Goal: Information Seeking & Learning: Learn about a topic

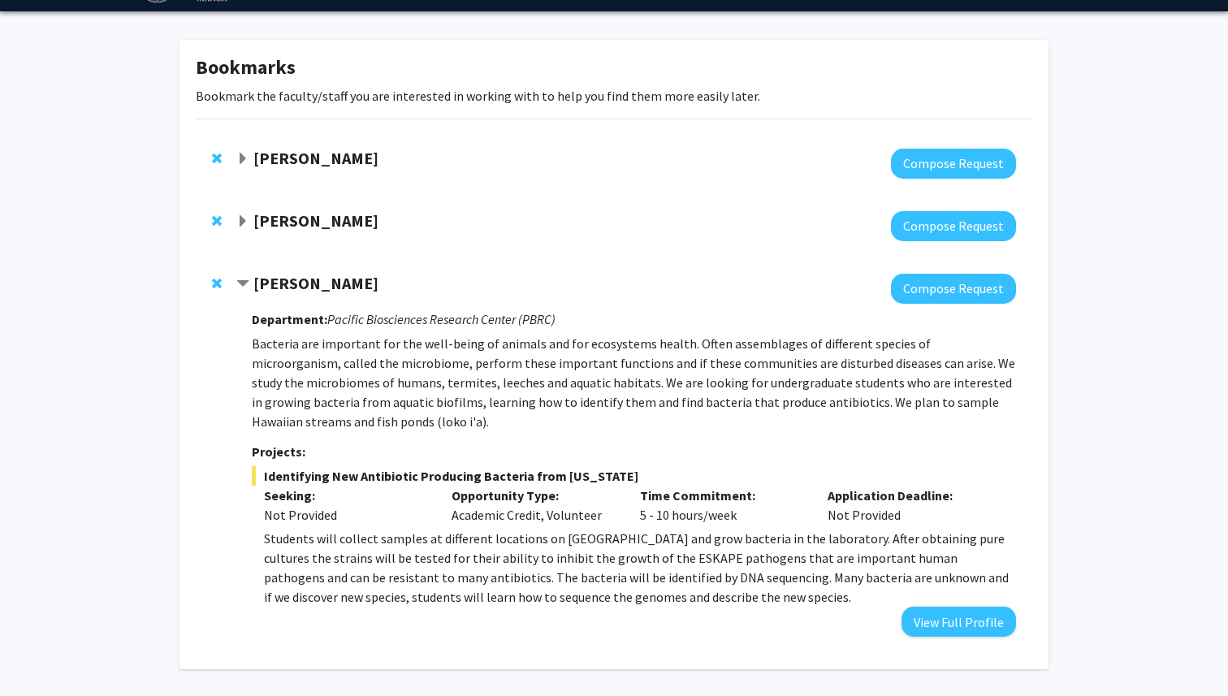
scroll to position [37, 0]
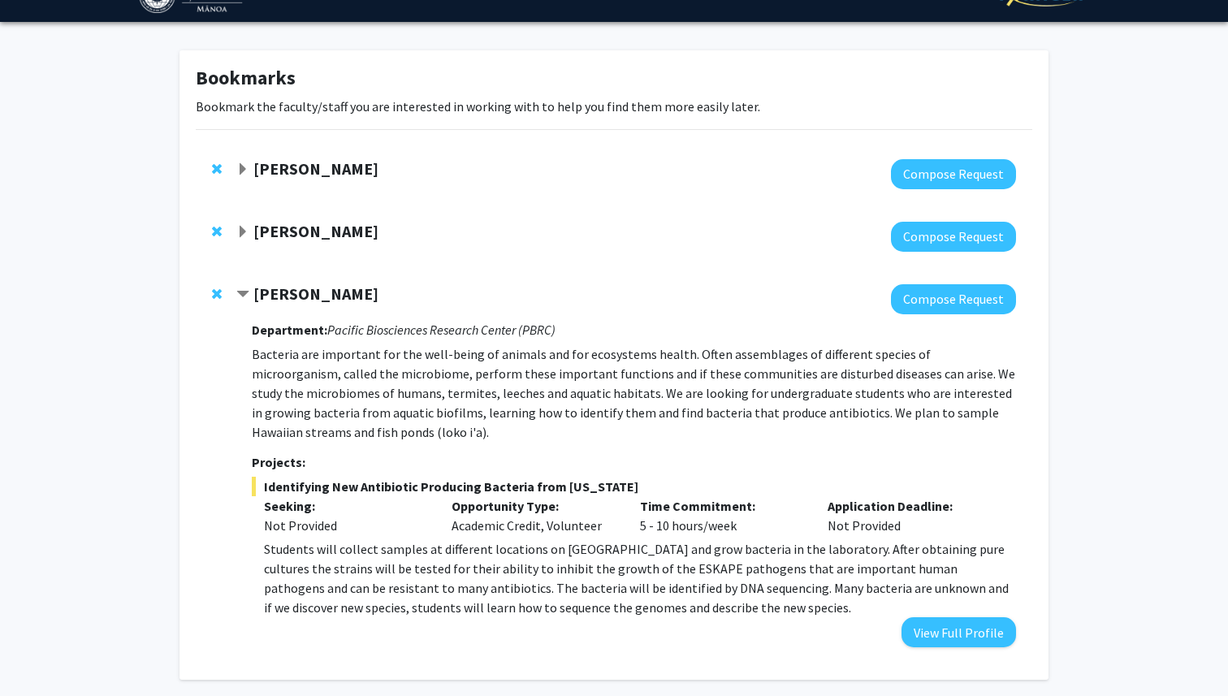
click at [292, 296] on strong "[PERSON_NAME]" at bounding box center [315, 293] width 125 height 20
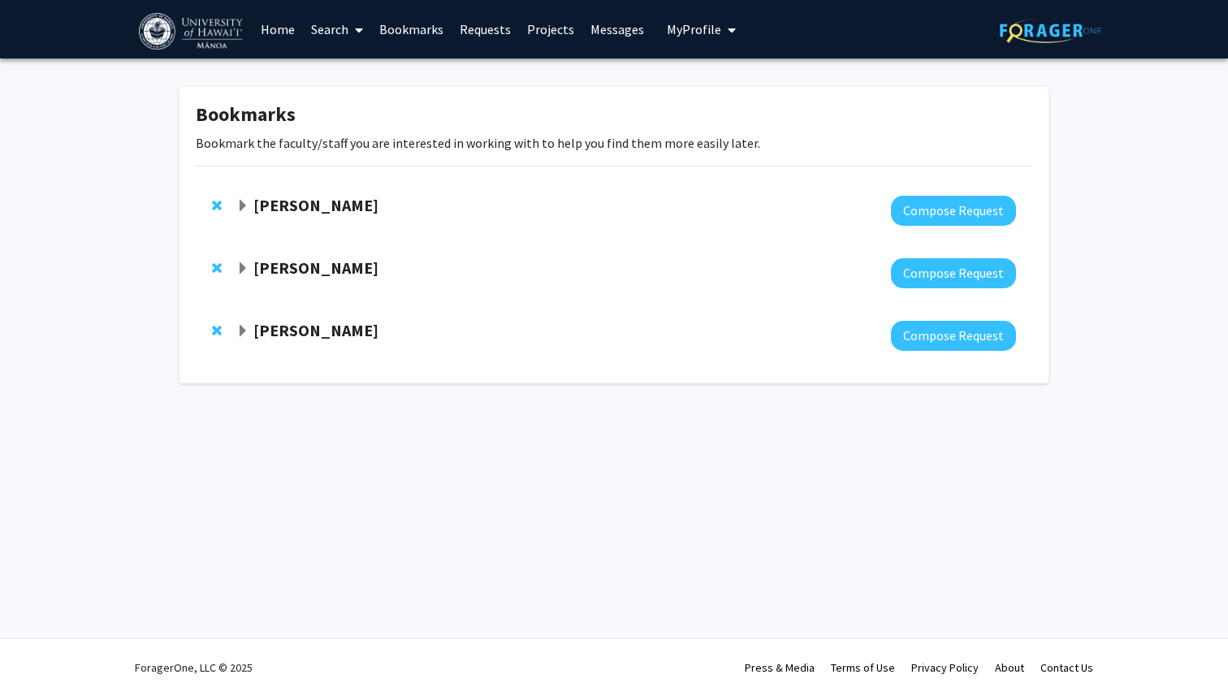
scroll to position [0, 0]
click at [305, 260] on strong "[PERSON_NAME]" at bounding box center [315, 267] width 125 height 20
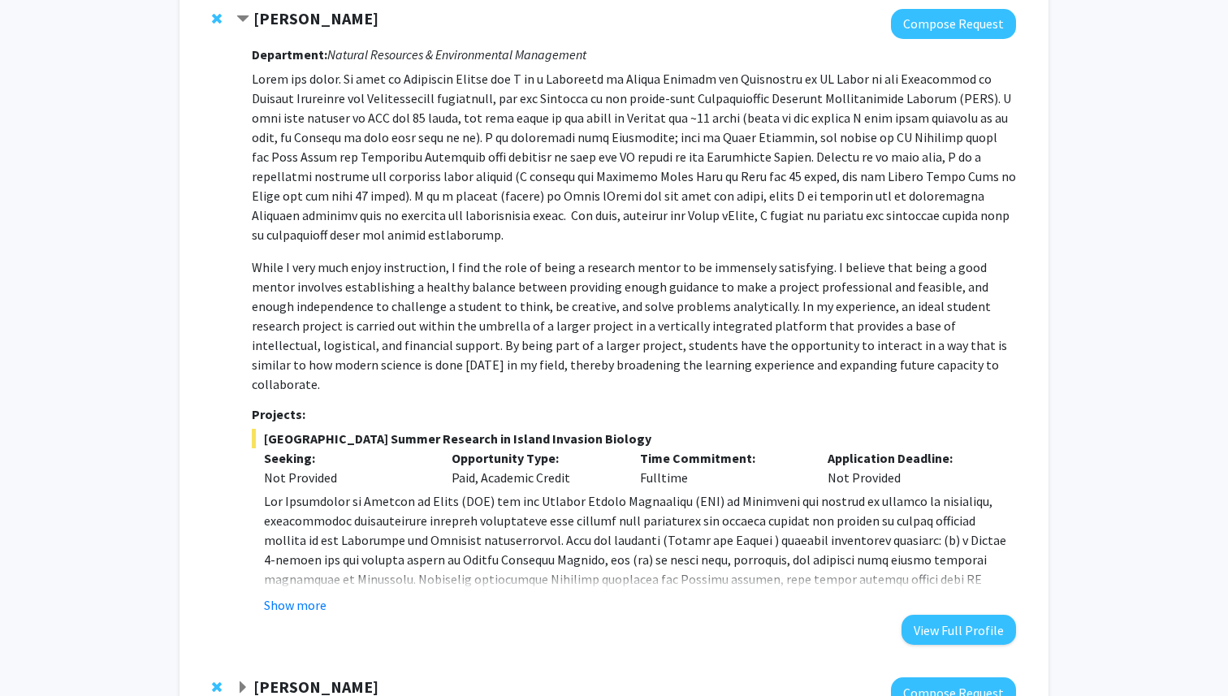
scroll to position [253, 0]
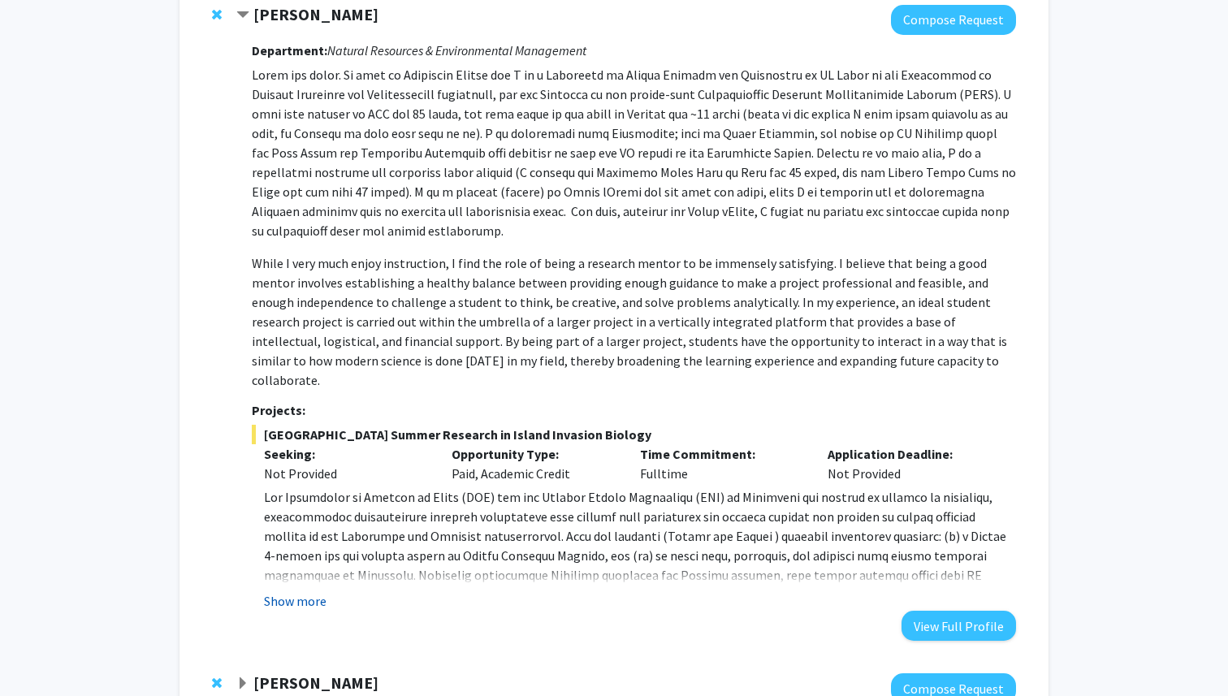
click at [300, 591] on button "Show more" at bounding box center [295, 600] width 63 height 19
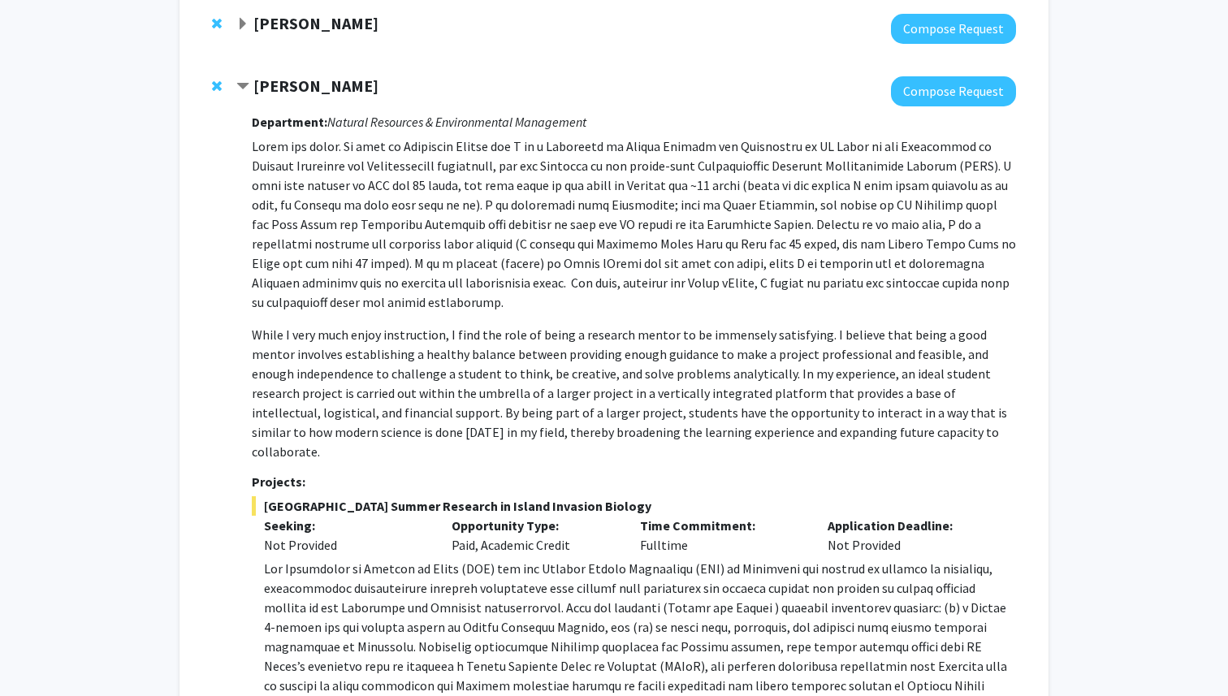
scroll to position [174, 0]
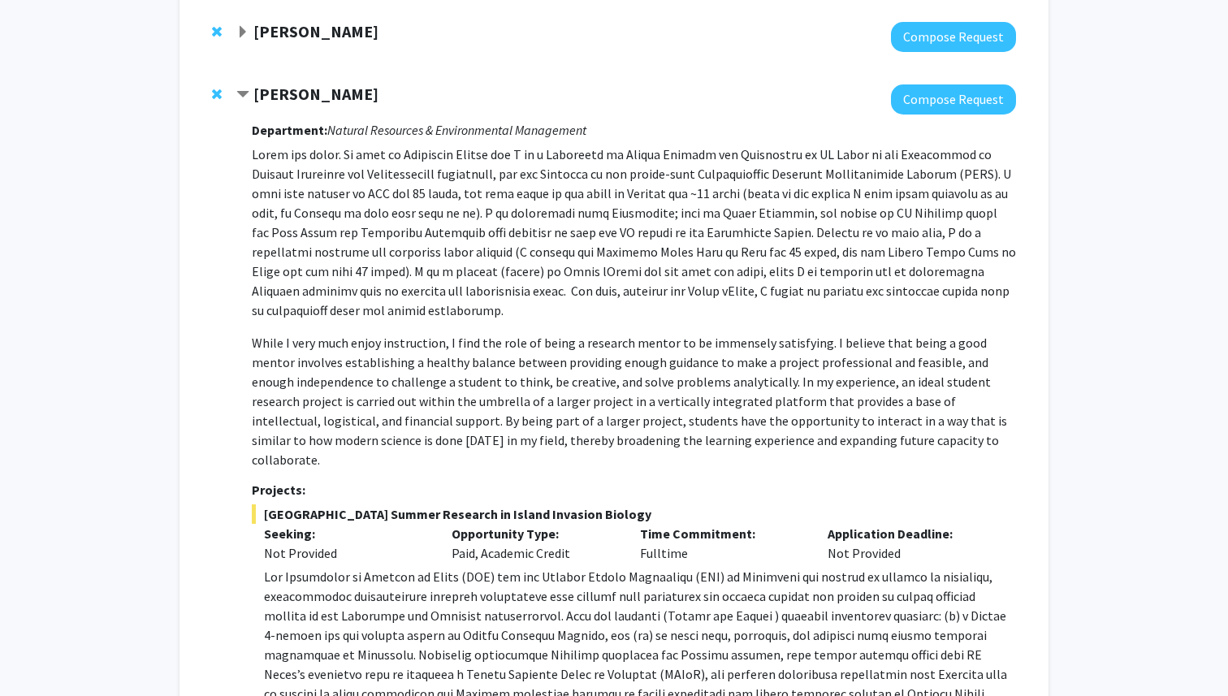
click at [316, 78] on div "[PERSON_NAME] Compose Request Department: Natural Resources & Environmental Man…" at bounding box center [614, 490] width 837 height 844
click at [316, 88] on strong "[PERSON_NAME]" at bounding box center [315, 94] width 125 height 20
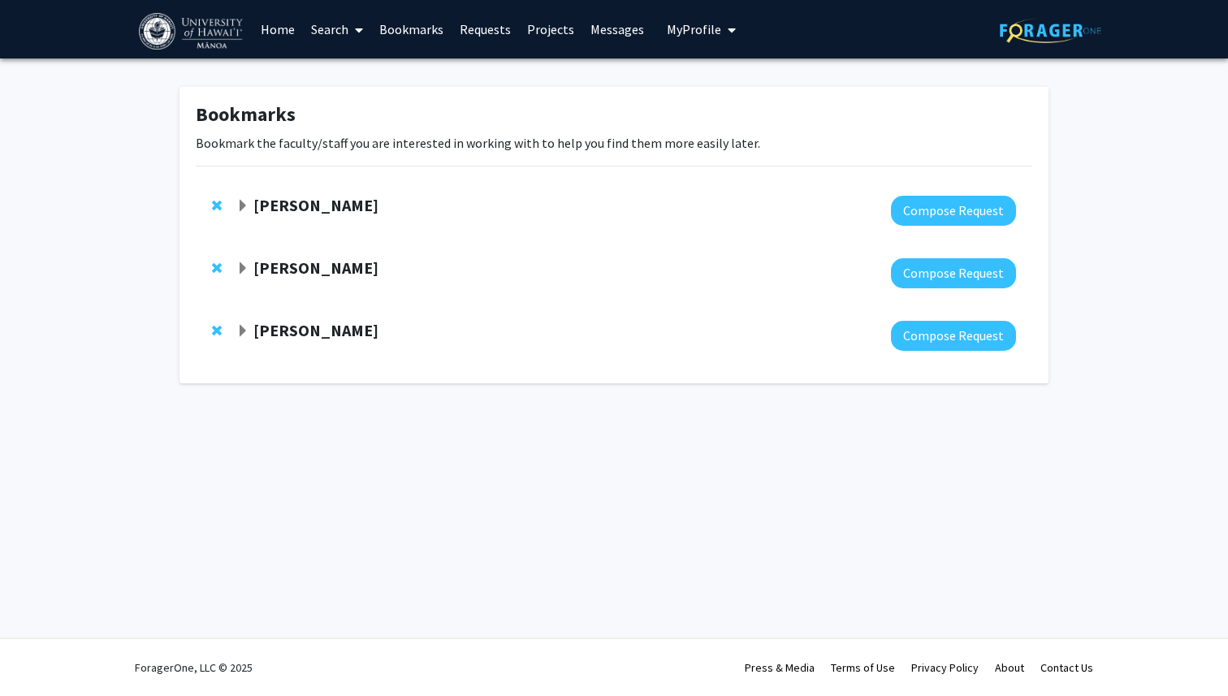
click at [309, 202] on strong "[PERSON_NAME]" at bounding box center [315, 205] width 125 height 20
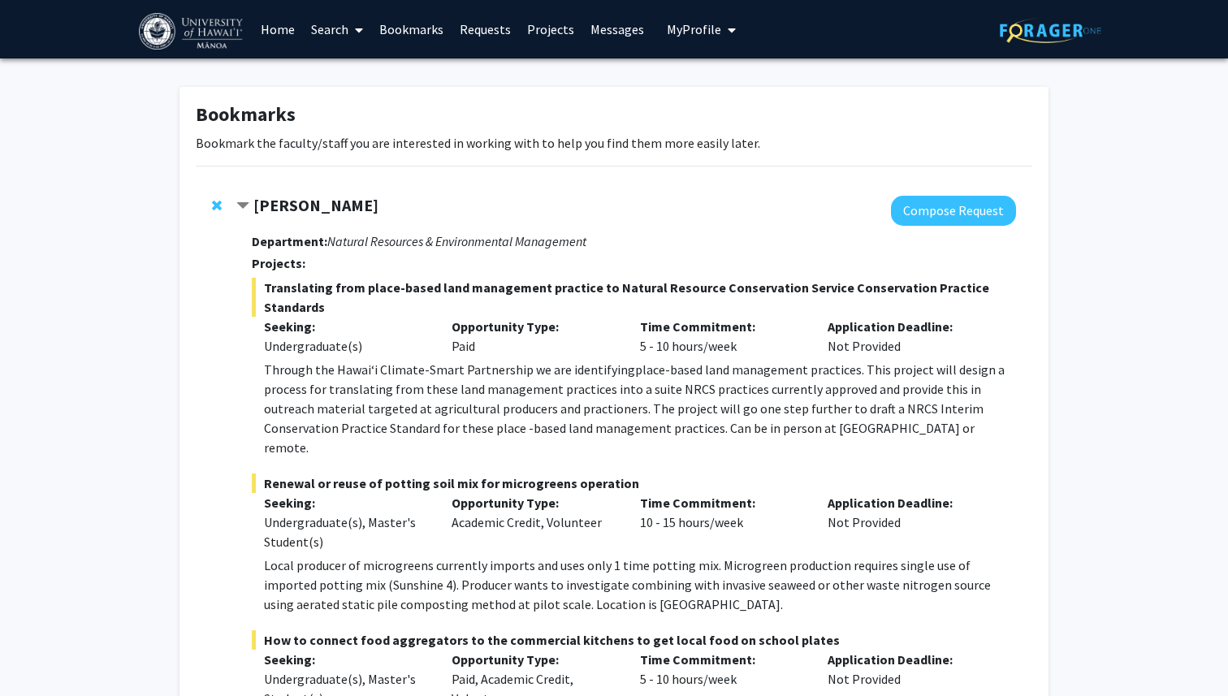
click at [340, 36] on link "Search" at bounding box center [337, 29] width 68 height 57
click at [364, 76] on span "Faculty/Staff" at bounding box center [362, 74] width 119 height 32
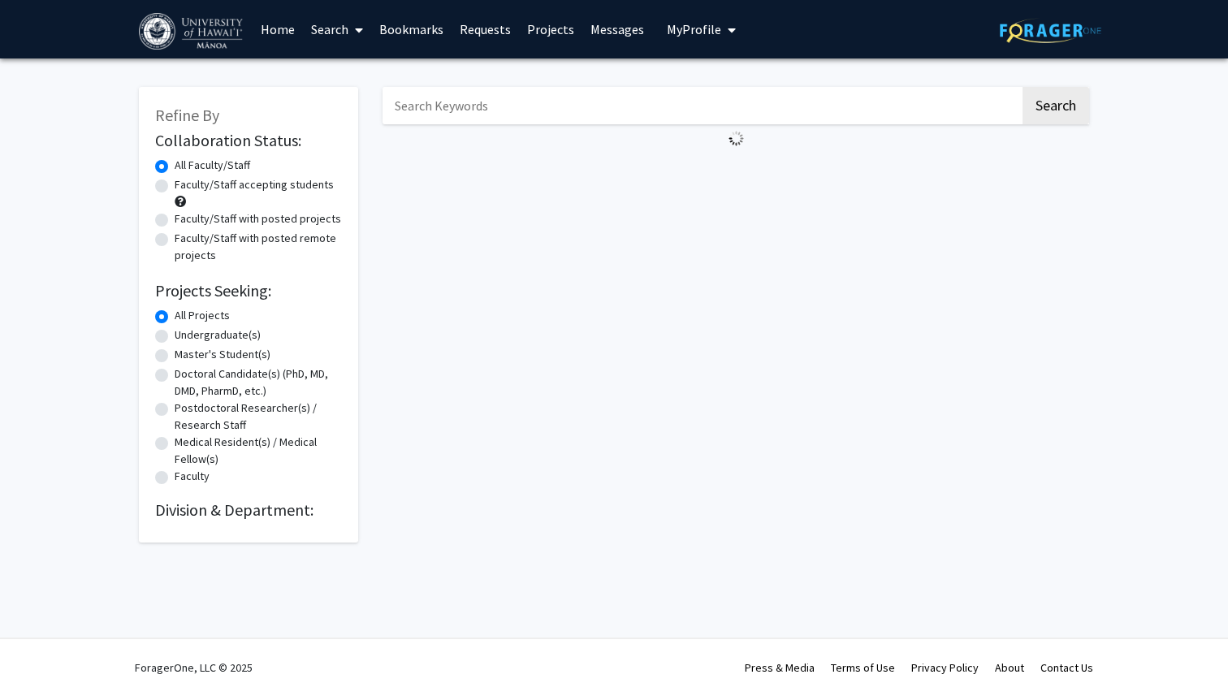
click at [469, 106] on input "Search Keywords" at bounding box center [702, 105] width 638 height 37
click at [428, 240] on div "Search" at bounding box center [735, 307] width 731 height 472
click at [1082, 99] on button "Search" at bounding box center [1056, 105] width 67 height 37
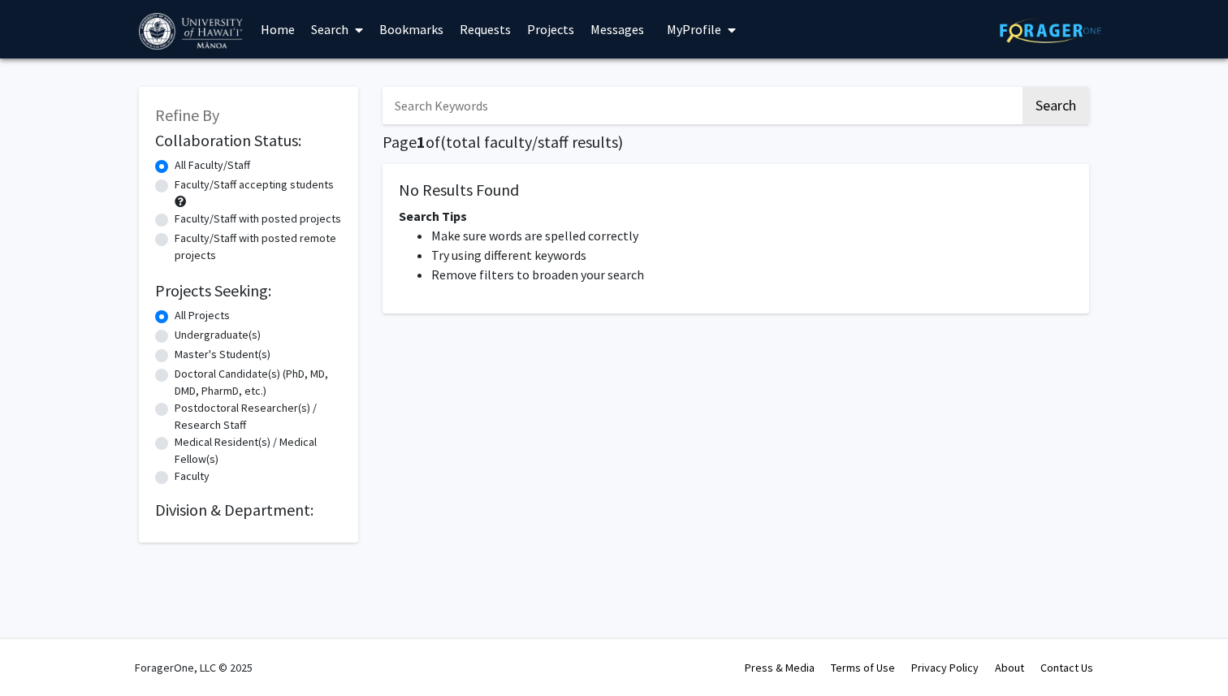
click at [464, 115] on input "Search Keywords" at bounding box center [702, 105] width 638 height 37
click at [175, 332] on label "Undergraduate(s)" at bounding box center [218, 335] width 86 height 17
click at [175, 332] on input "Undergraduate(s)" at bounding box center [180, 332] width 11 height 11
radio input "true"
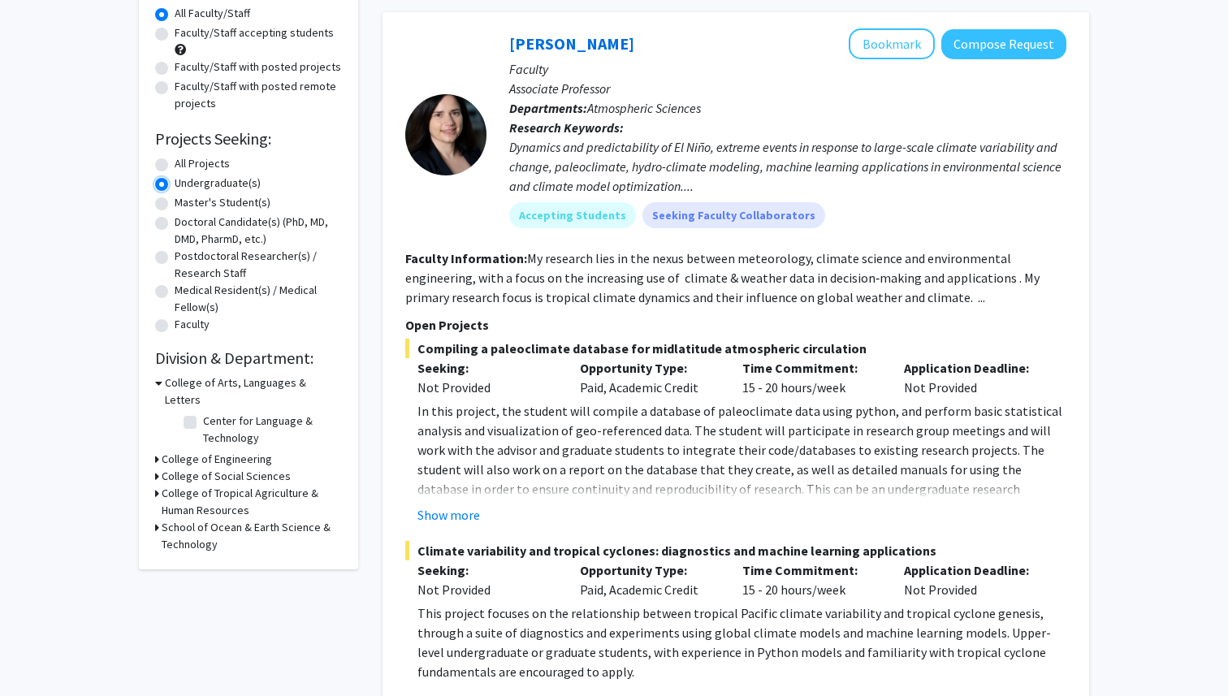
scroll to position [143, 0]
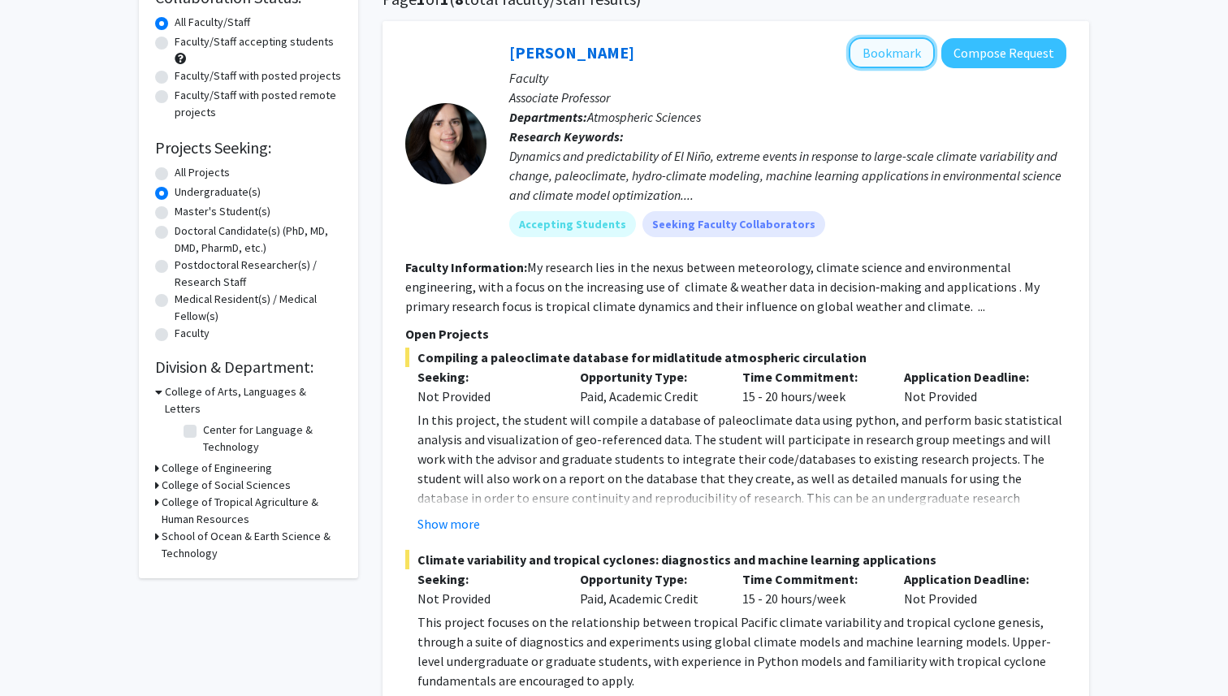
click at [900, 50] on button "Bookmark" at bounding box center [892, 52] width 86 height 31
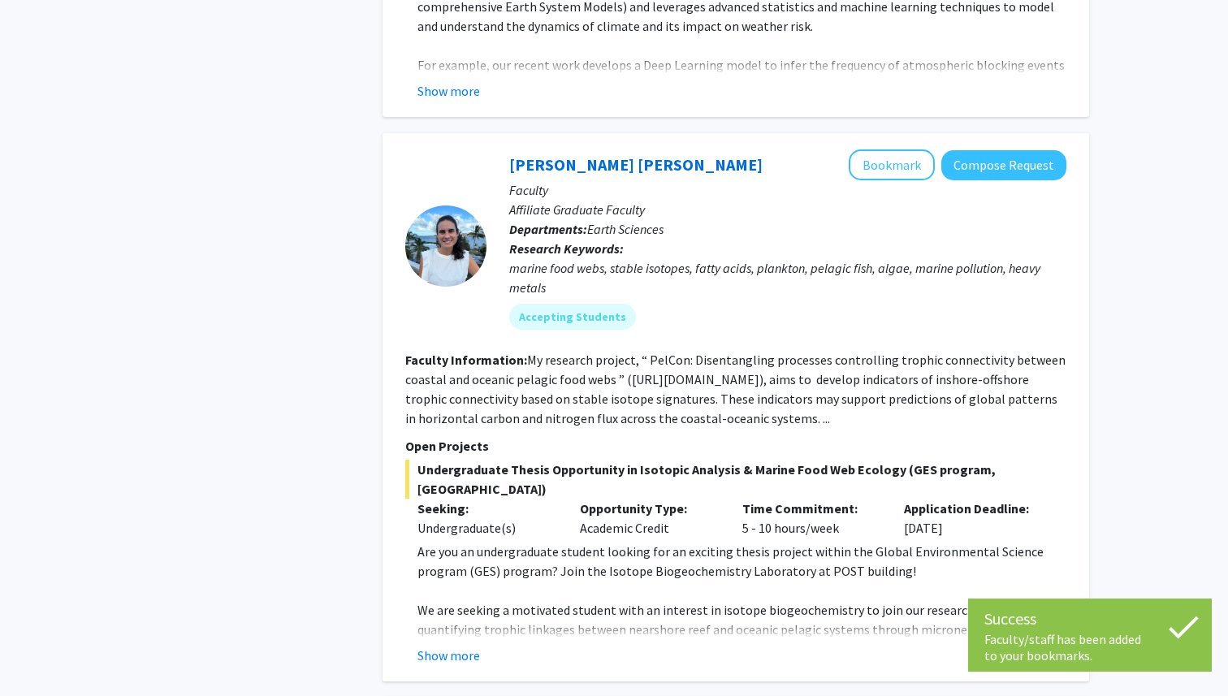
scroll to position [1513, 0]
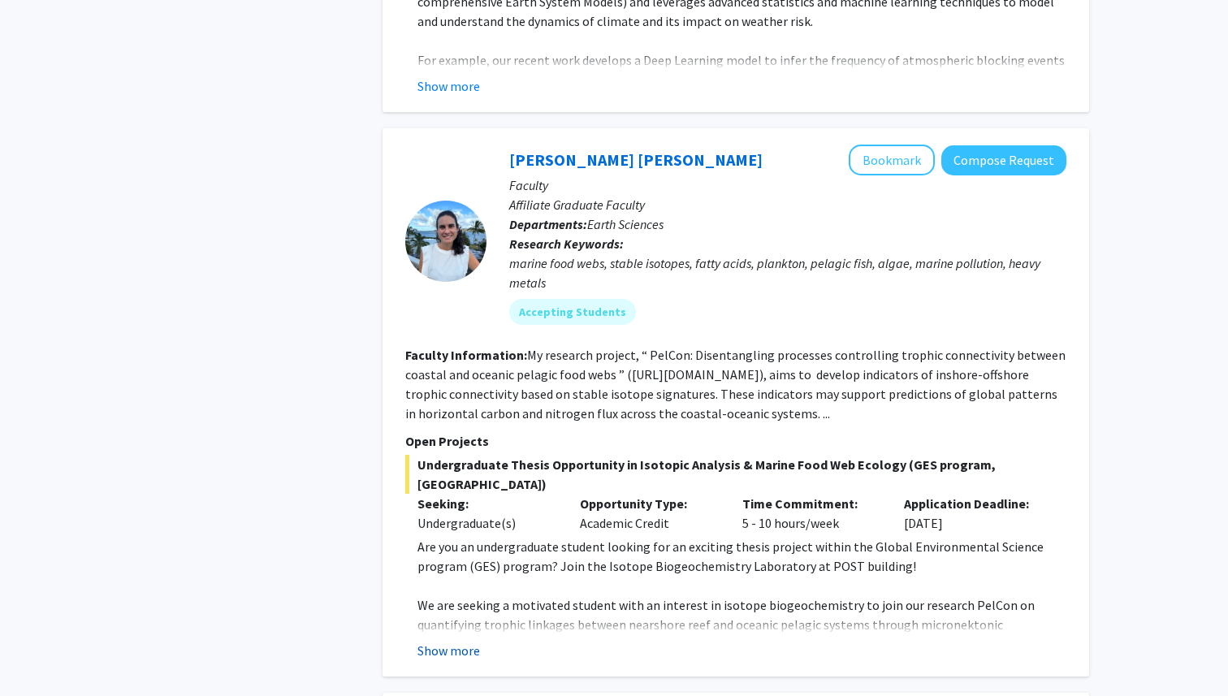
click at [462, 641] on button "Show more" at bounding box center [449, 650] width 63 height 19
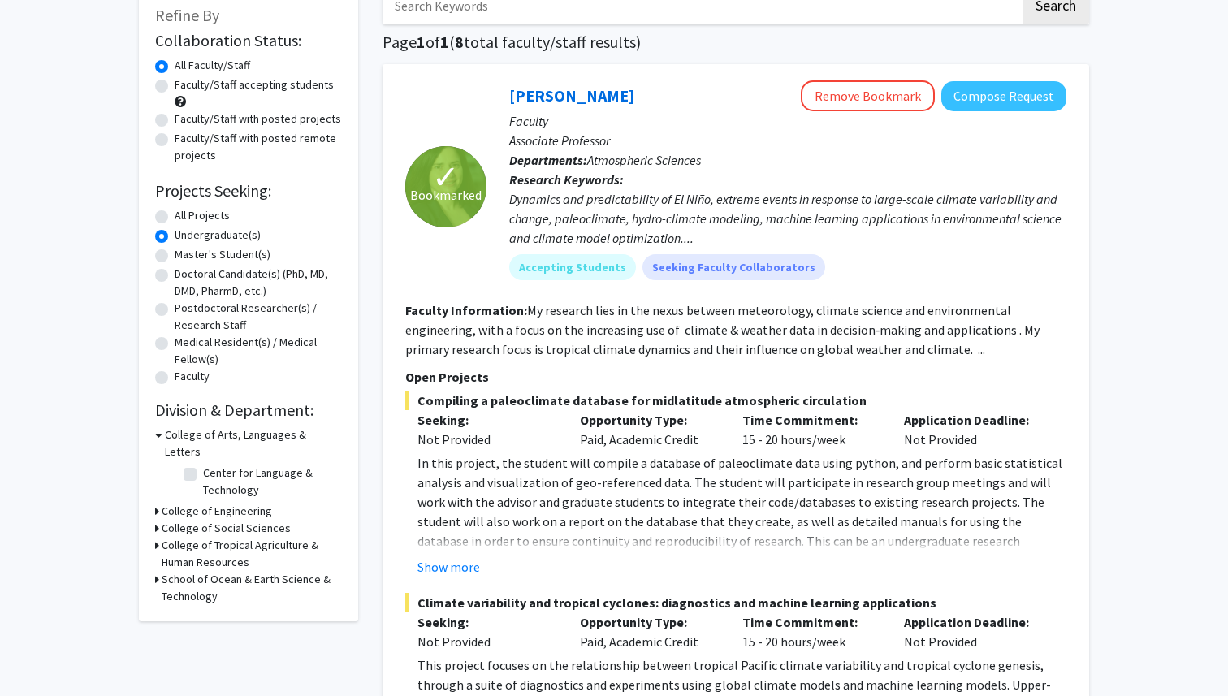
scroll to position [0, 0]
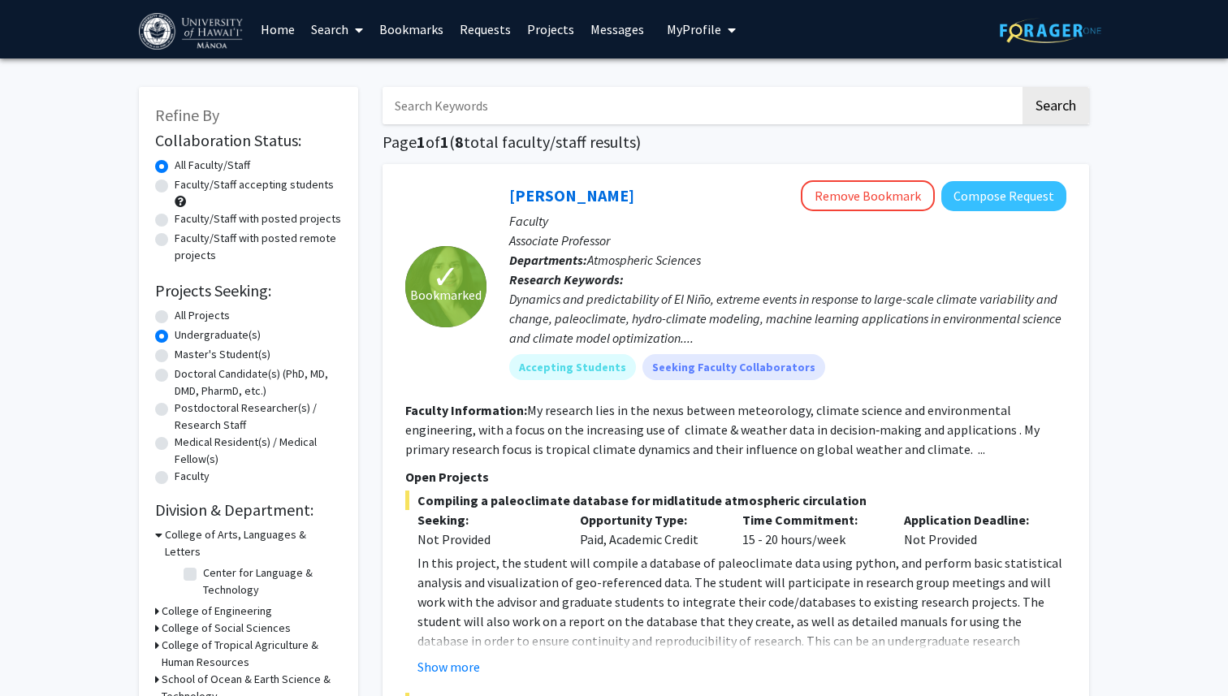
click at [414, 28] on link "Bookmarks" at bounding box center [411, 29] width 80 height 57
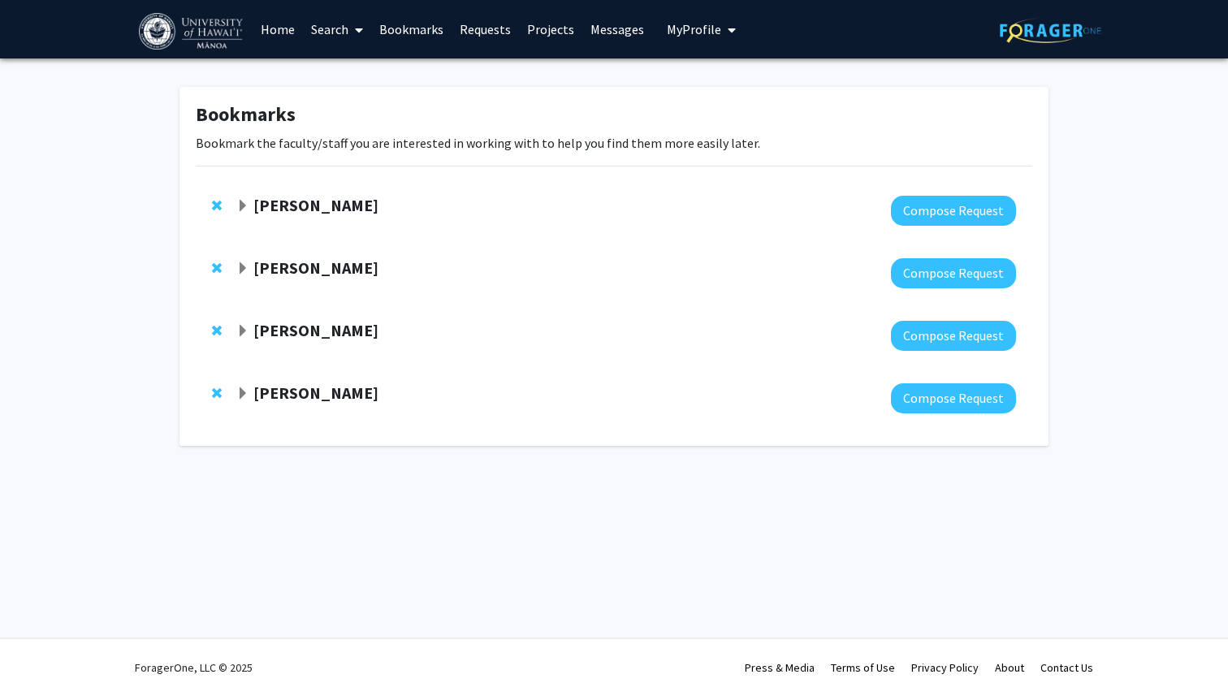
click at [327, 400] on strong "[PERSON_NAME]" at bounding box center [315, 393] width 125 height 20
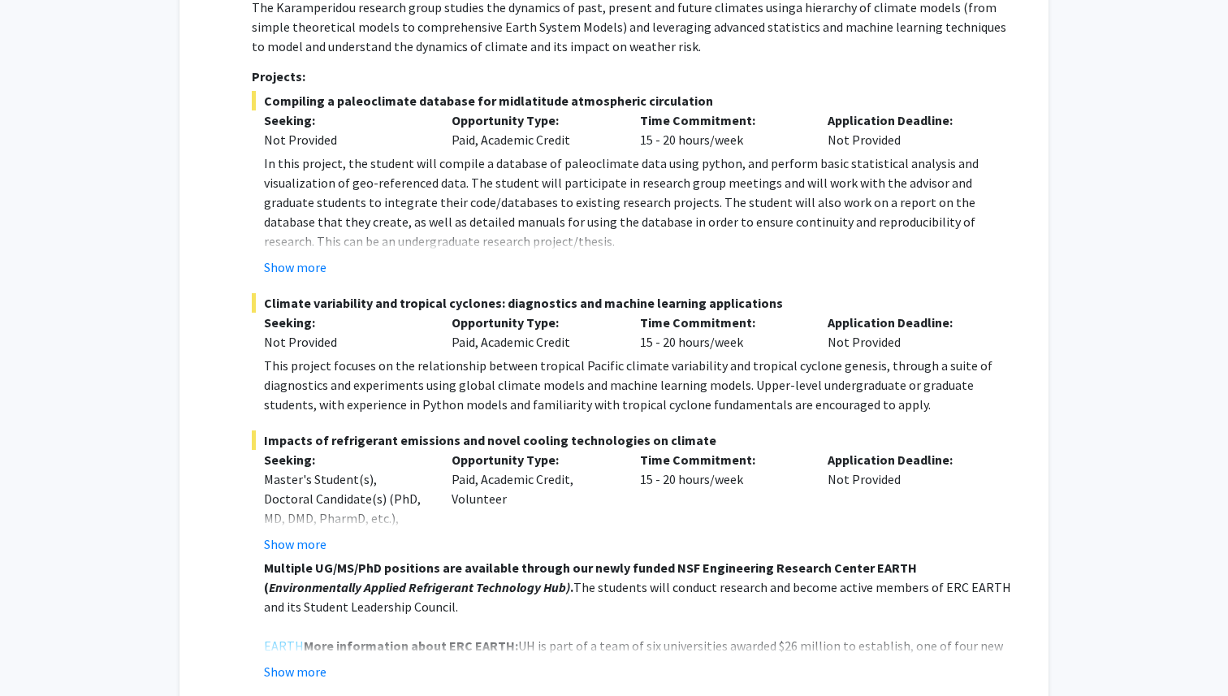
scroll to position [449, 0]
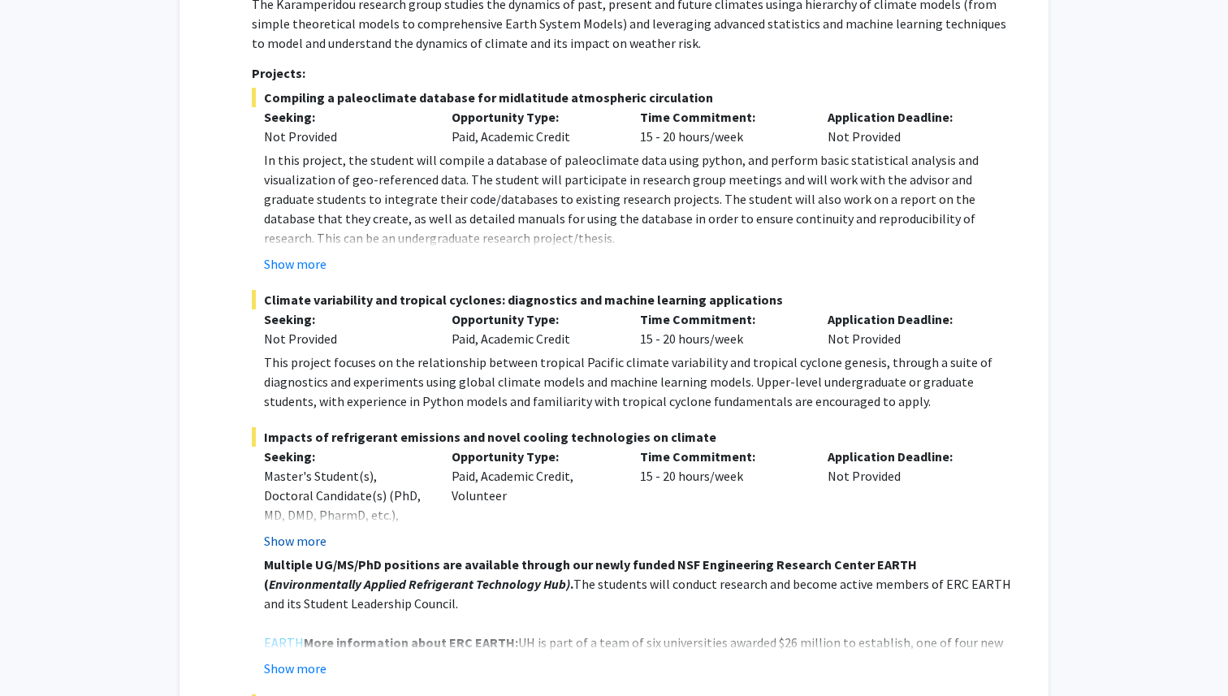
click at [297, 542] on button "Show more" at bounding box center [295, 540] width 63 height 19
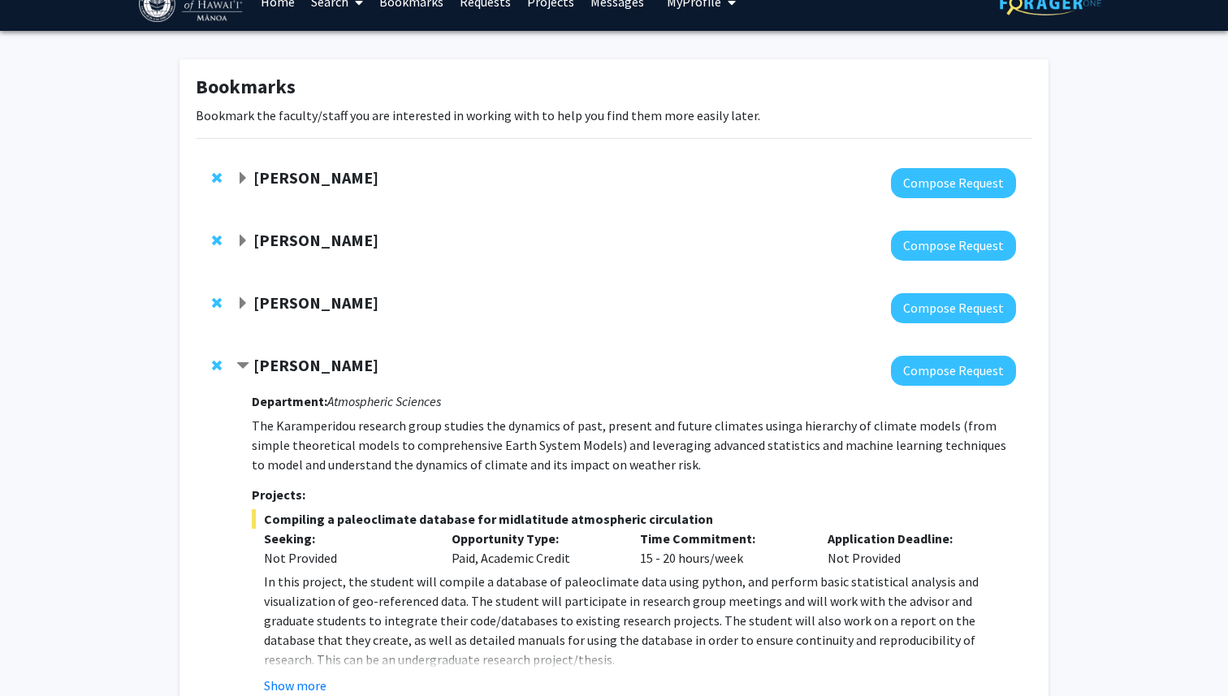
scroll to position [0, 0]
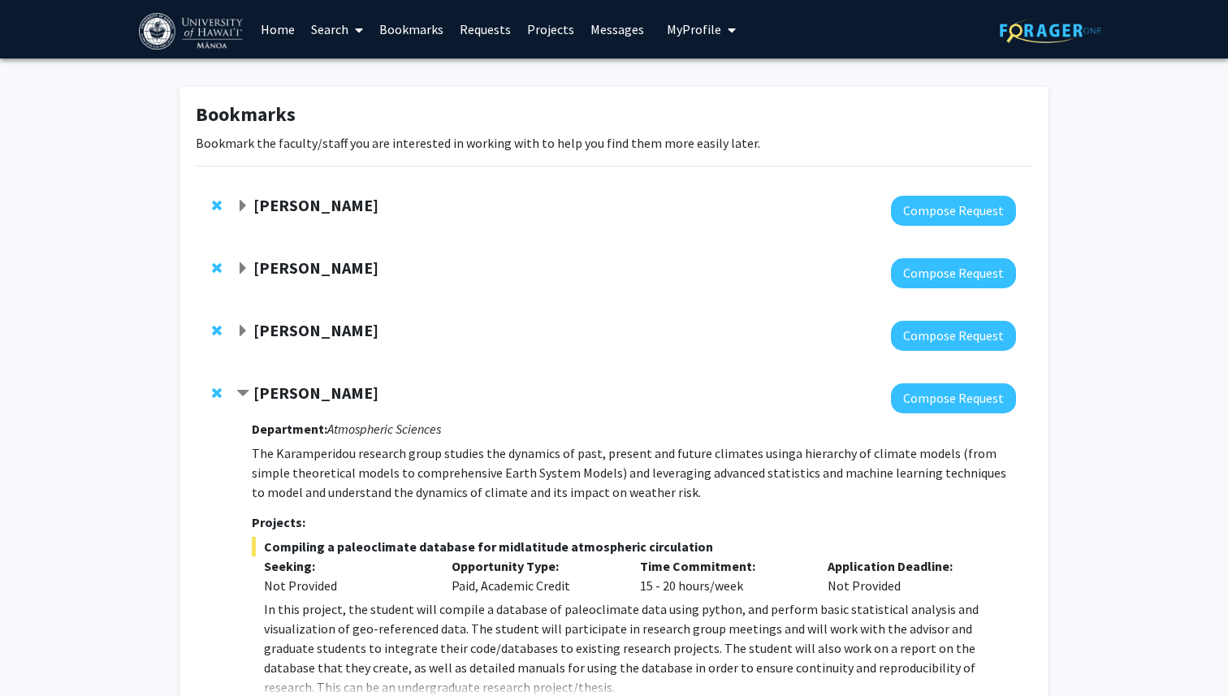
click at [313, 390] on strong "[PERSON_NAME]" at bounding box center [315, 393] width 125 height 20
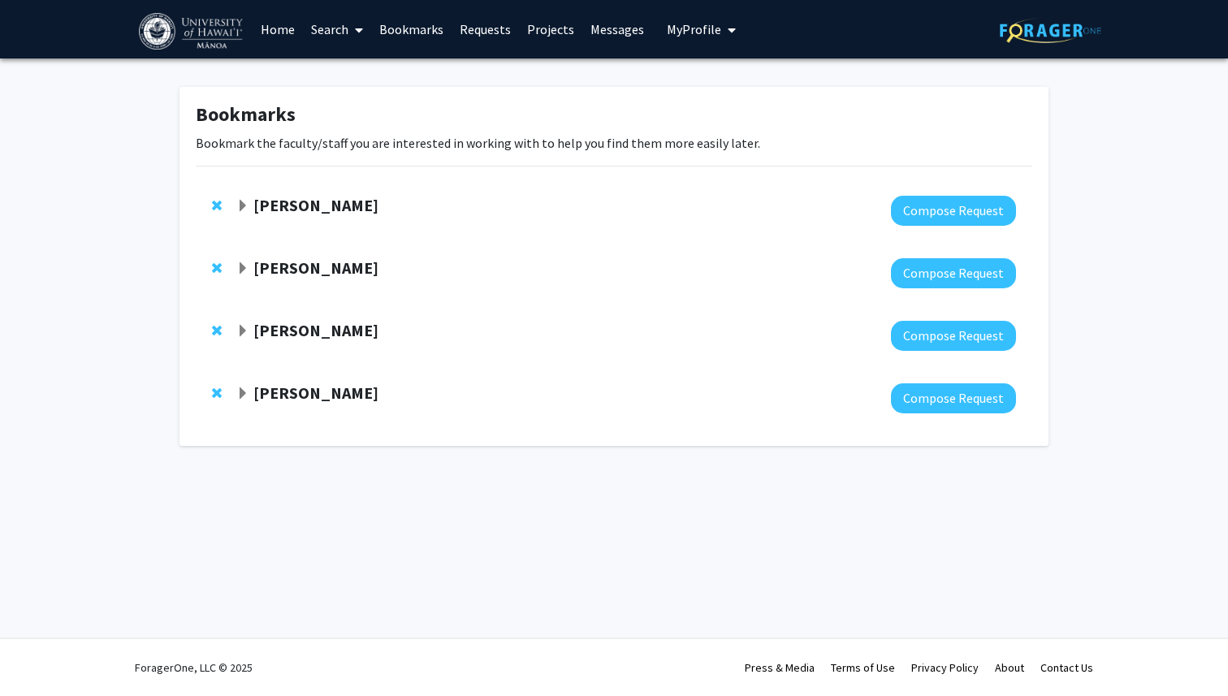
click at [319, 200] on strong "[PERSON_NAME]" at bounding box center [315, 205] width 125 height 20
